Goal: Find specific page/section: Find specific page/section

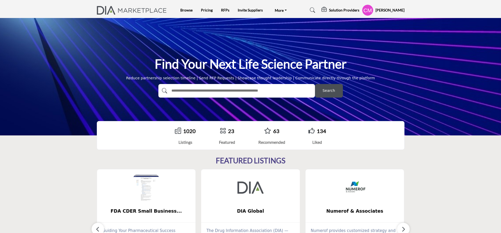
click at [282, 130] on div "63" at bounding box center [272, 131] width 27 height 8
click at [279, 131] on link "63" at bounding box center [276, 131] width 6 height 6
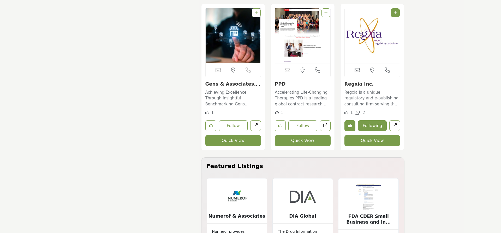
scroll to position [2112, 0]
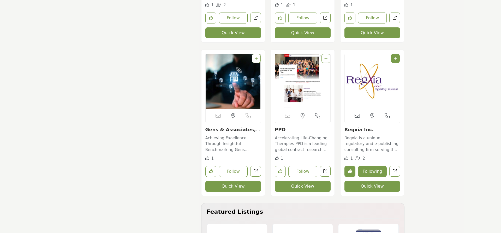
click at [380, 82] on img "Open Listing in new tab" at bounding box center [372, 81] width 55 height 55
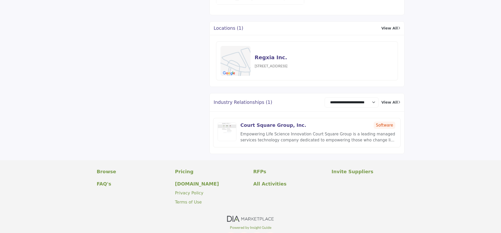
scroll to position [587, 0]
